Goal: Check status: Check status

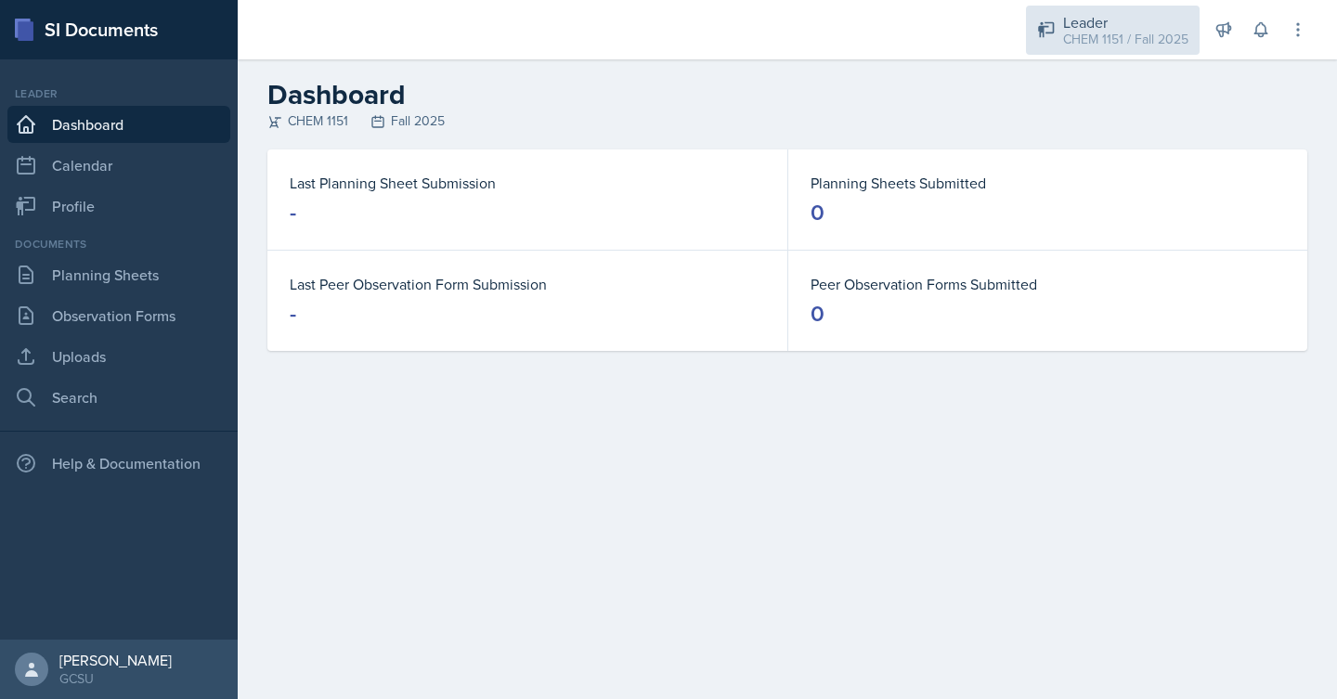
click at [1124, 36] on div "CHEM 1151 / Fall 2025" at bounding box center [1125, 39] width 125 height 19
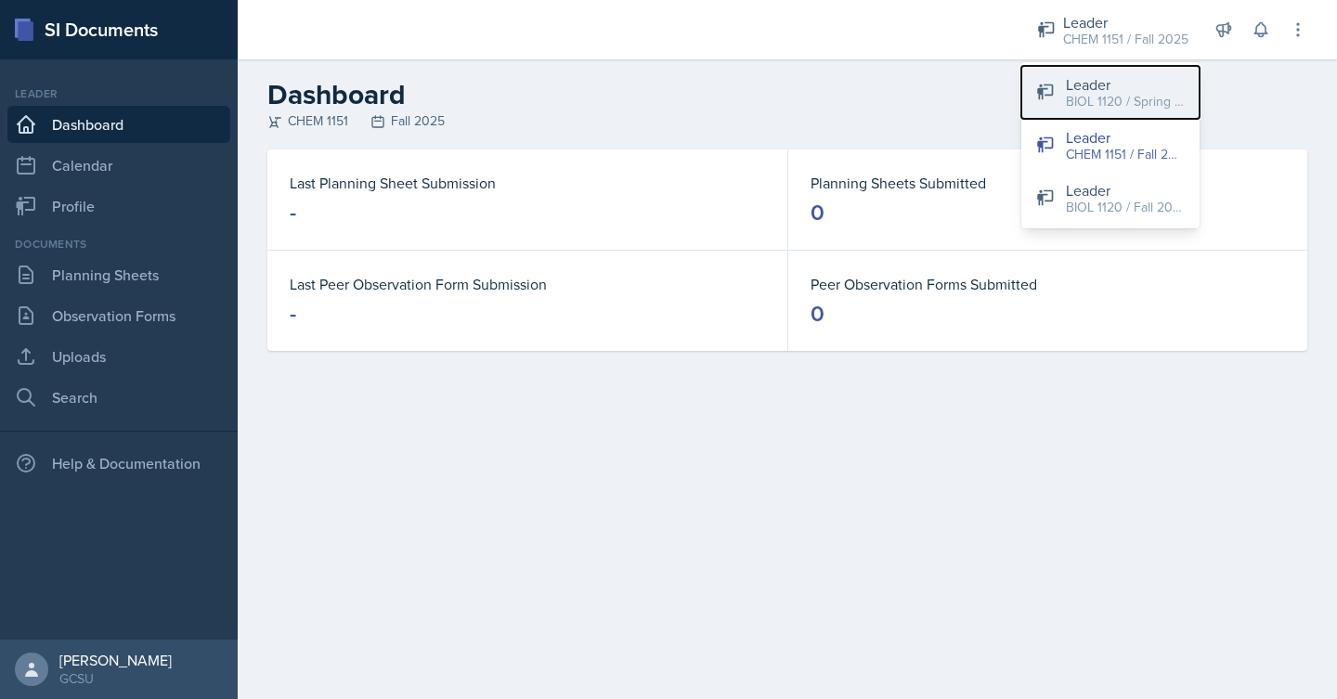
click at [1127, 99] on div "BIOL 1120 / Spring 2025" at bounding box center [1125, 101] width 119 height 19
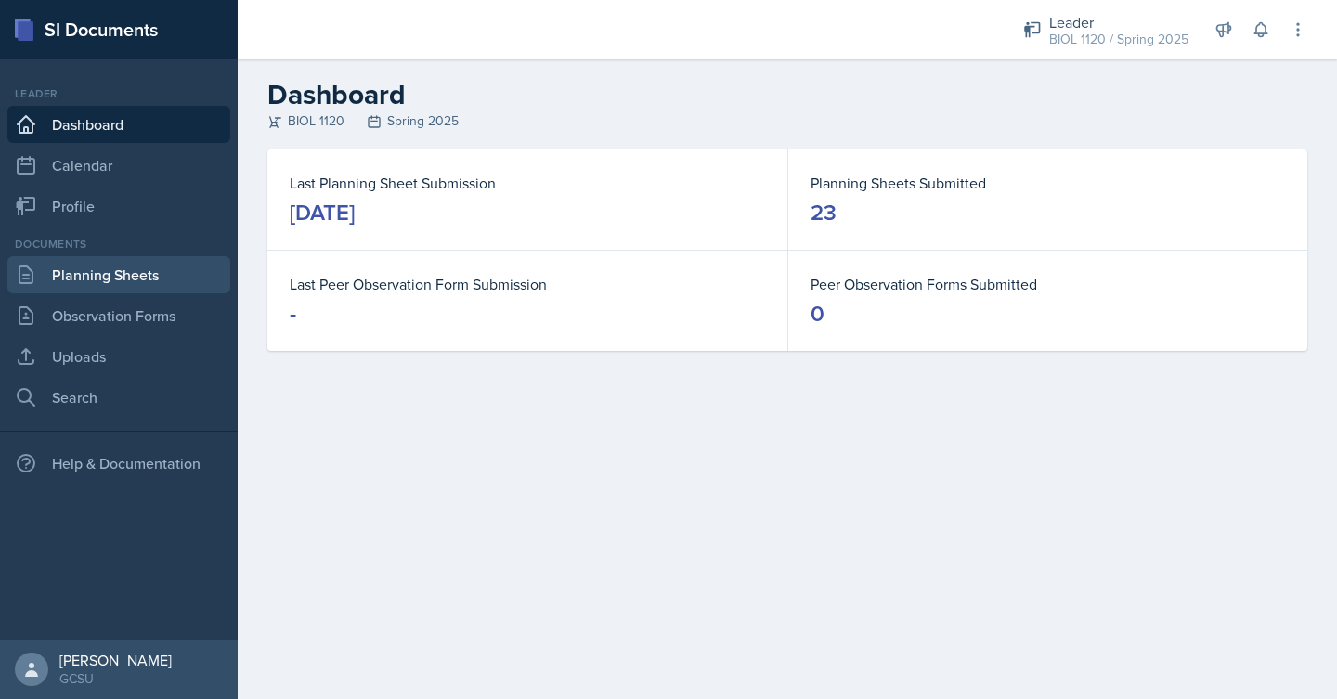
click at [126, 270] on link "Planning Sheets" at bounding box center [118, 274] width 223 height 37
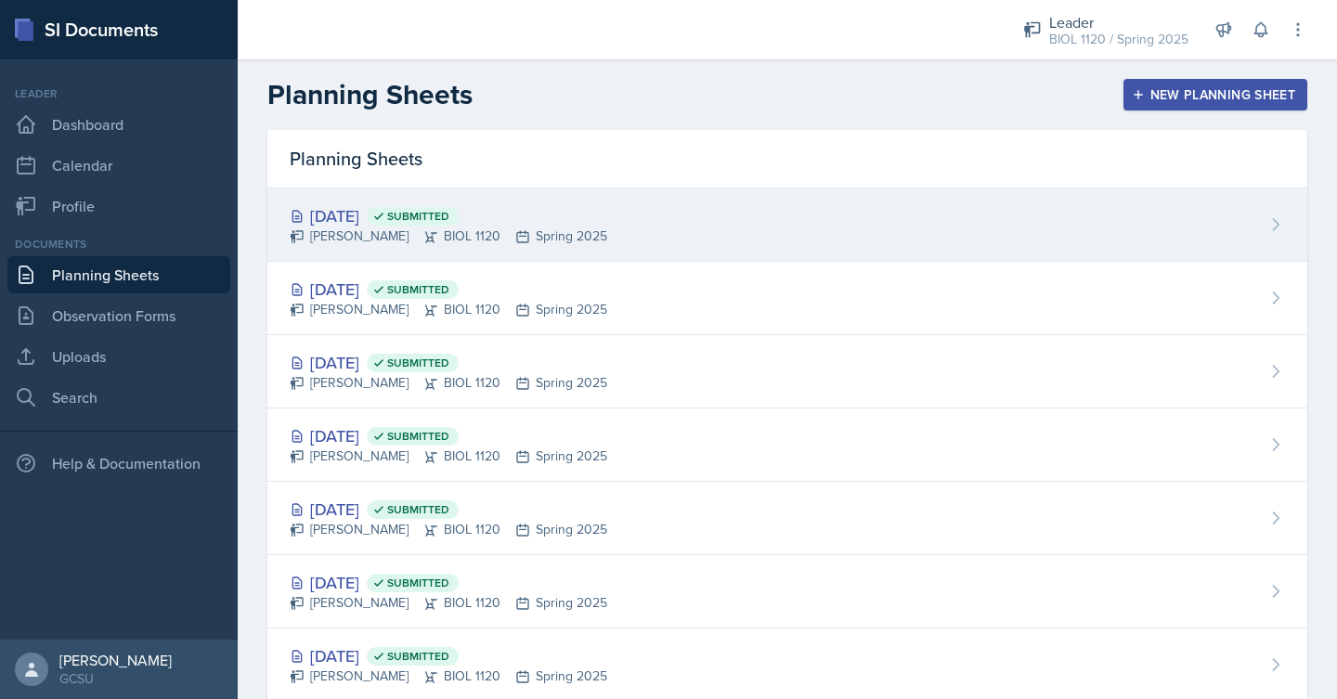
click at [656, 229] on div "[DATE] Submitted [PERSON_NAME] BIOL 1120 Spring 2025" at bounding box center [787, 224] width 1040 height 73
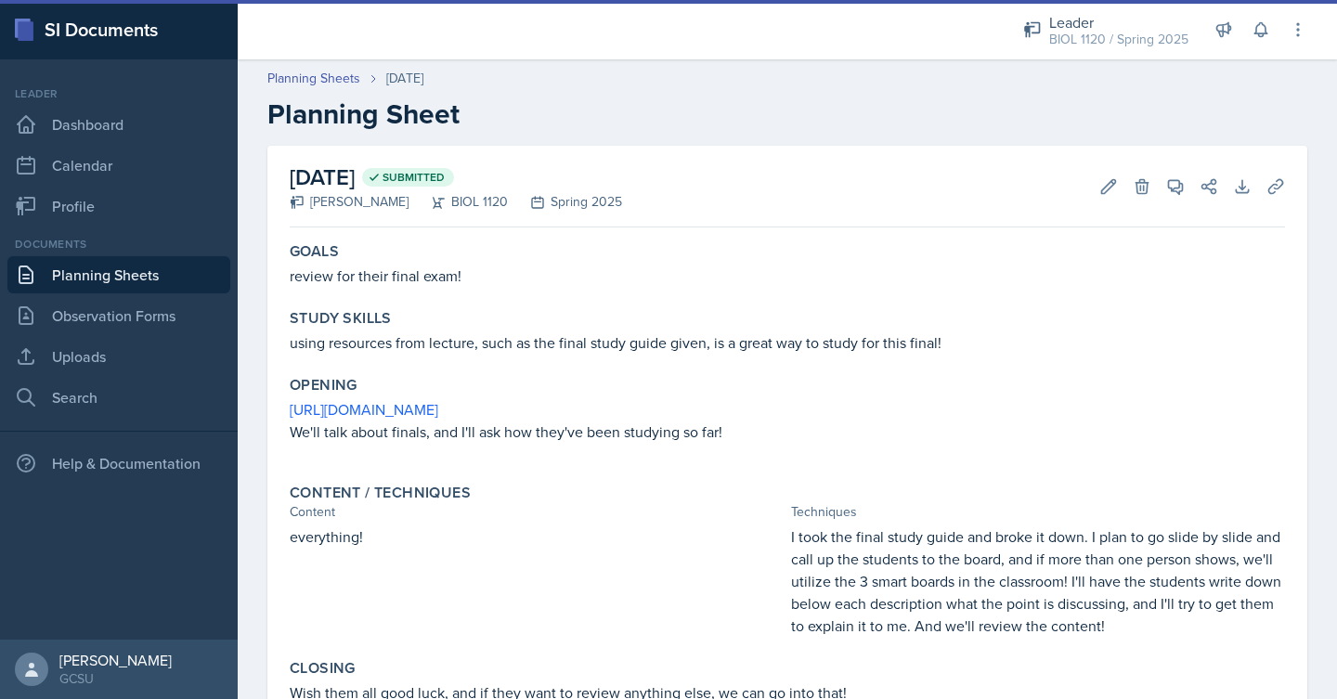
click at [164, 272] on link "Planning Sheets" at bounding box center [118, 274] width 223 height 37
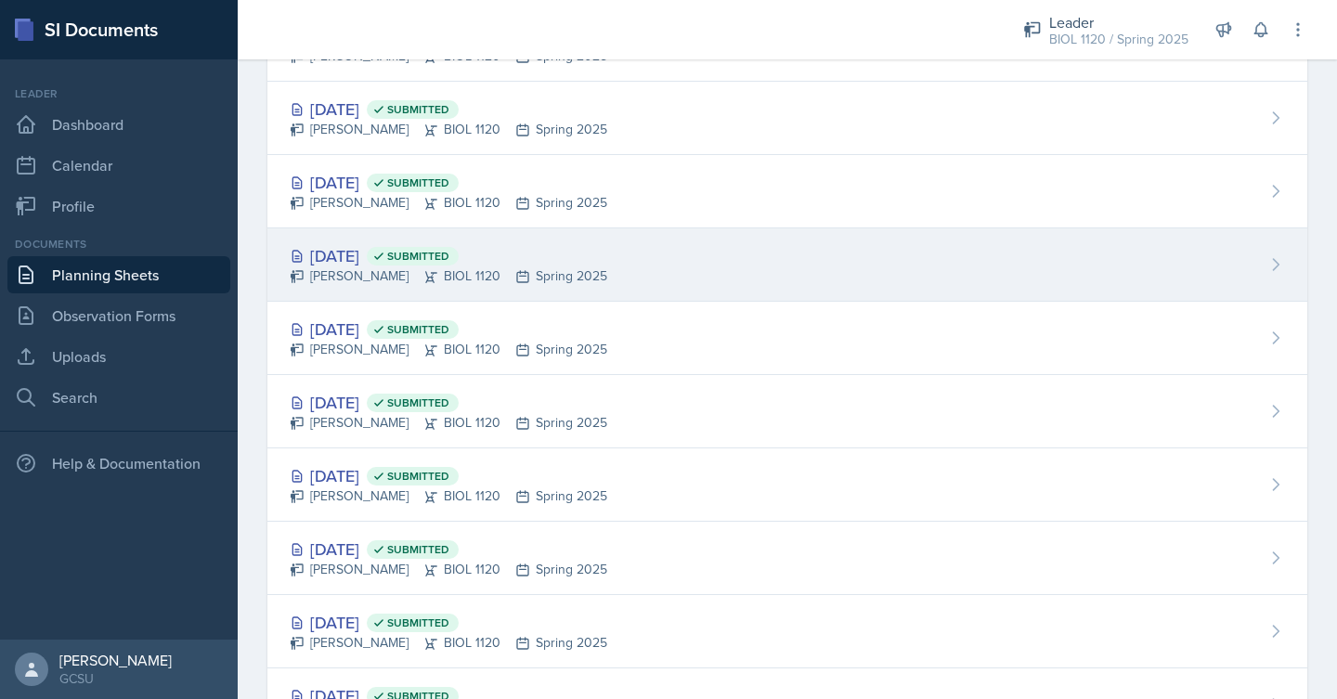
scroll to position [346, 0]
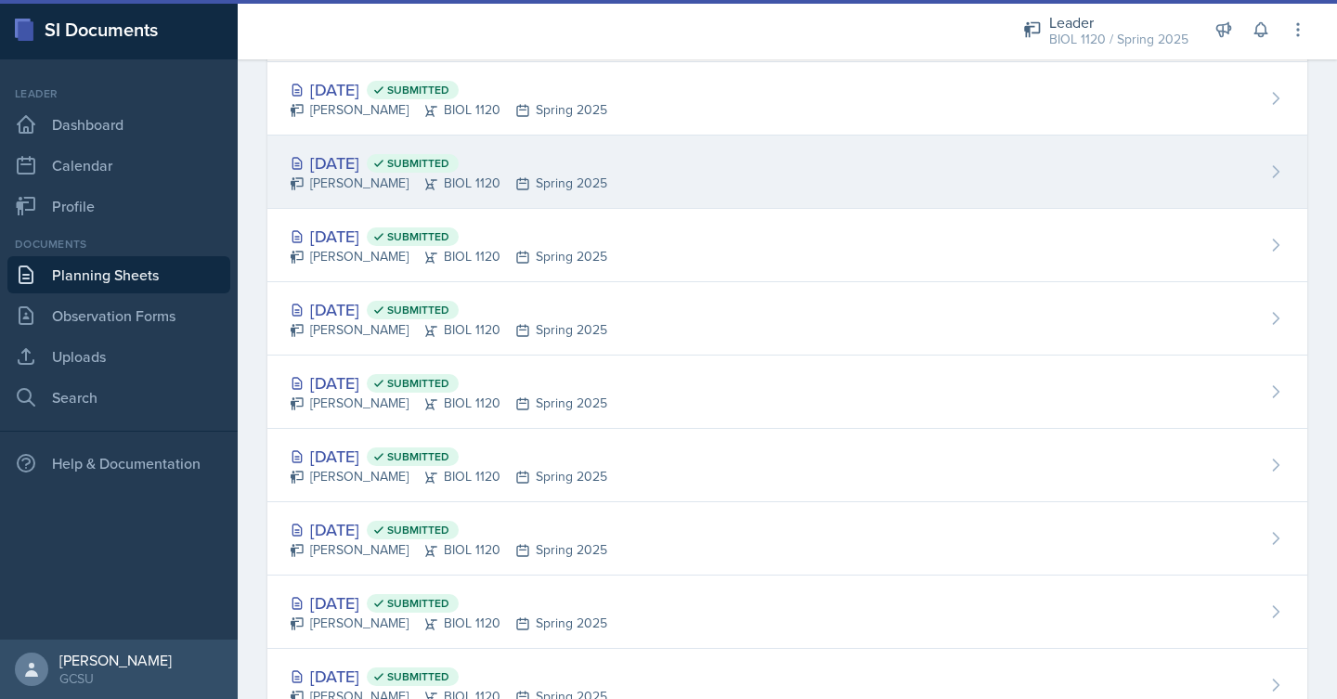
click at [648, 488] on div "[DATE] Submitted [PERSON_NAME] BIOL 1120 Spring 2025" at bounding box center [787, 465] width 1040 height 73
